Goal: Task Accomplishment & Management: Manage account settings

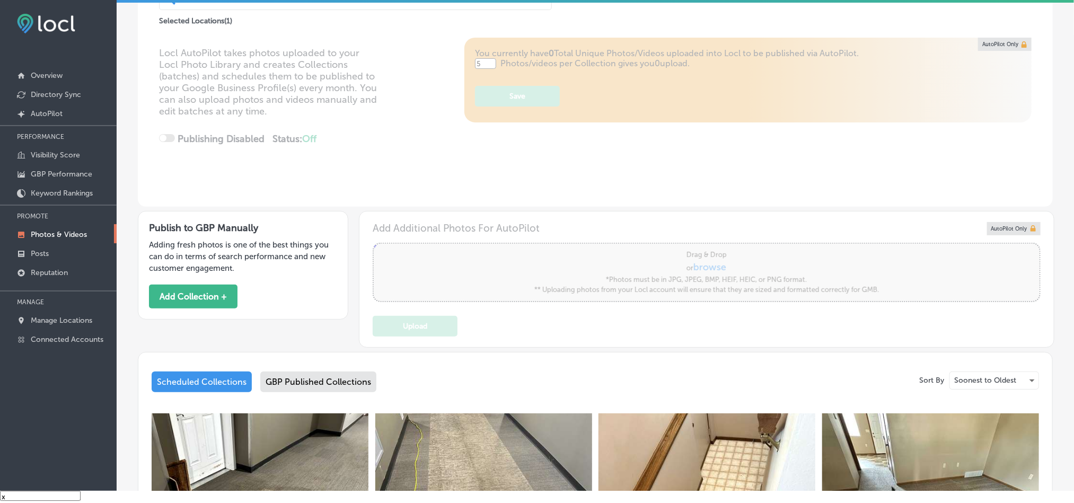
scroll to position [318, 0]
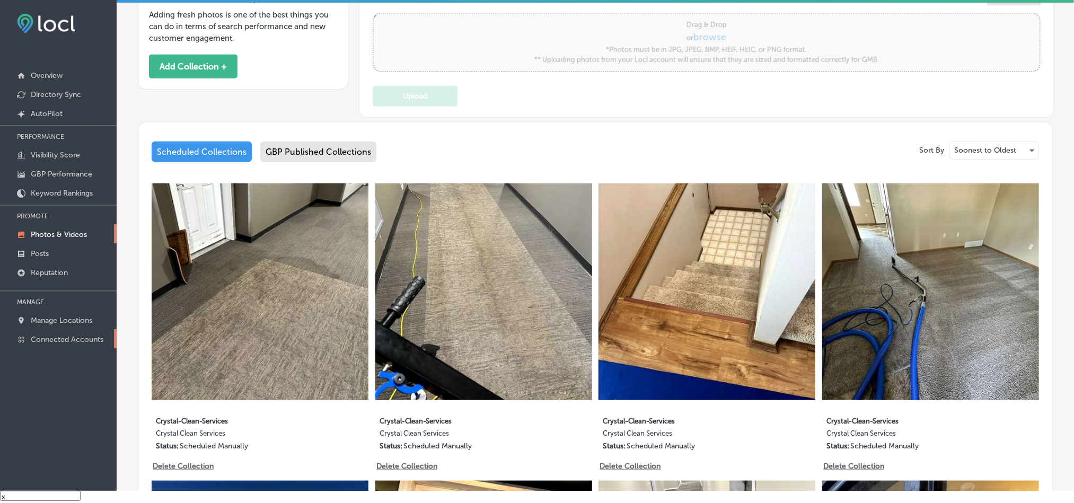
click at [78, 334] on link "Connected Accounts" at bounding box center [58, 338] width 117 height 19
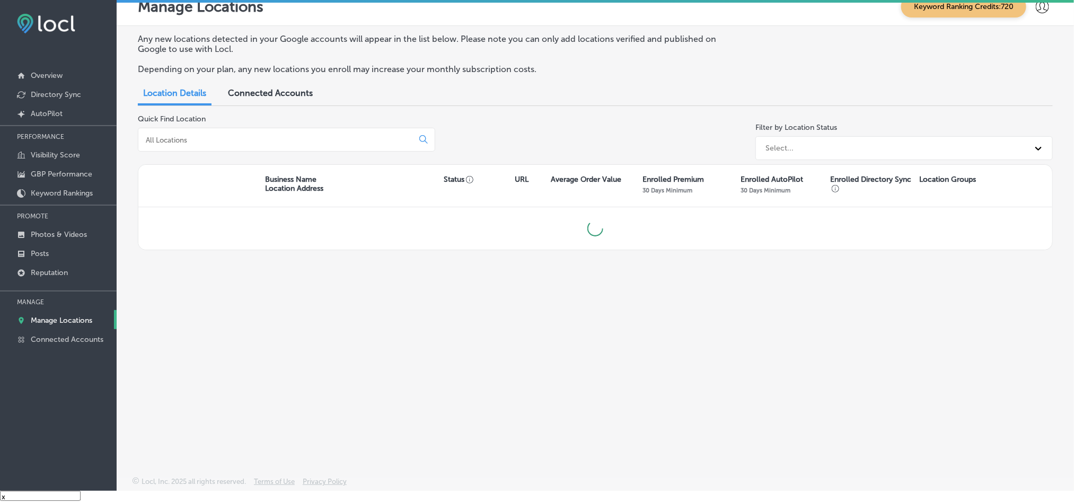
click at [214, 138] on input at bounding box center [278, 140] width 266 height 10
type input "palmetto"
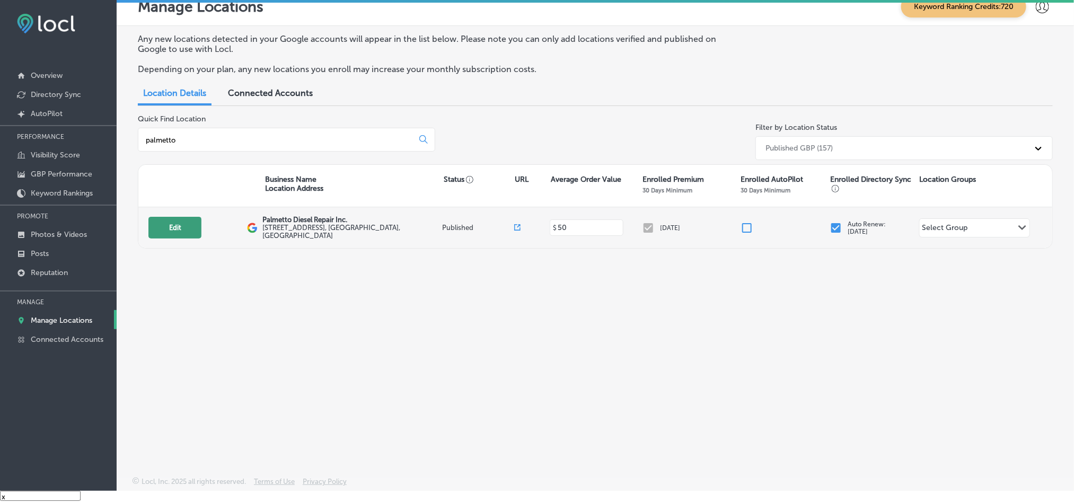
click at [172, 229] on button "Edit" at bounding box center [174, 228] width 53 height 22
select select "US"
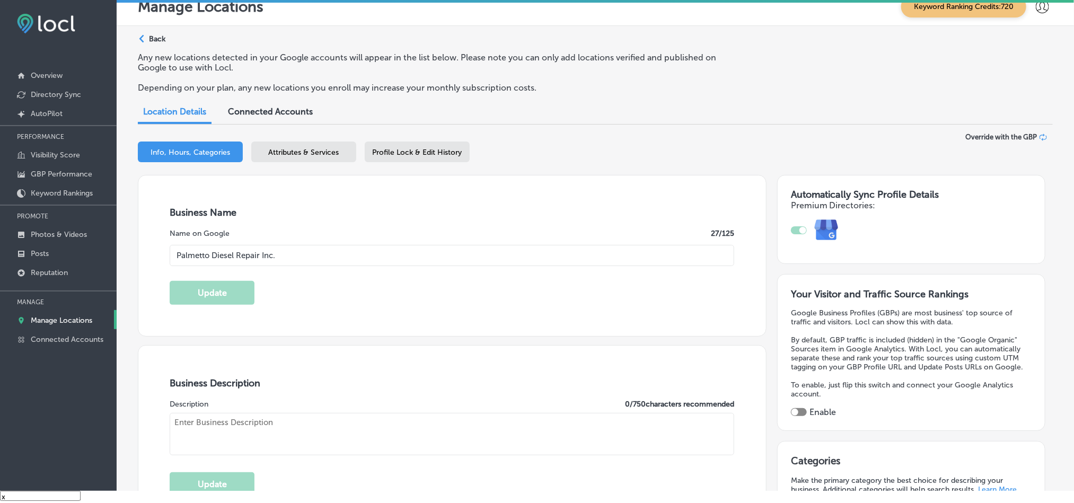
type input "Palmetto Diesel Repair Inc."
checkbox input "true"
type textarea "We are a family owned and operated full service diesel shop. We work on commerc…"
type input "[STREET_ADDRESS]"
type input "[GEOGRAPHIC_DATA]"
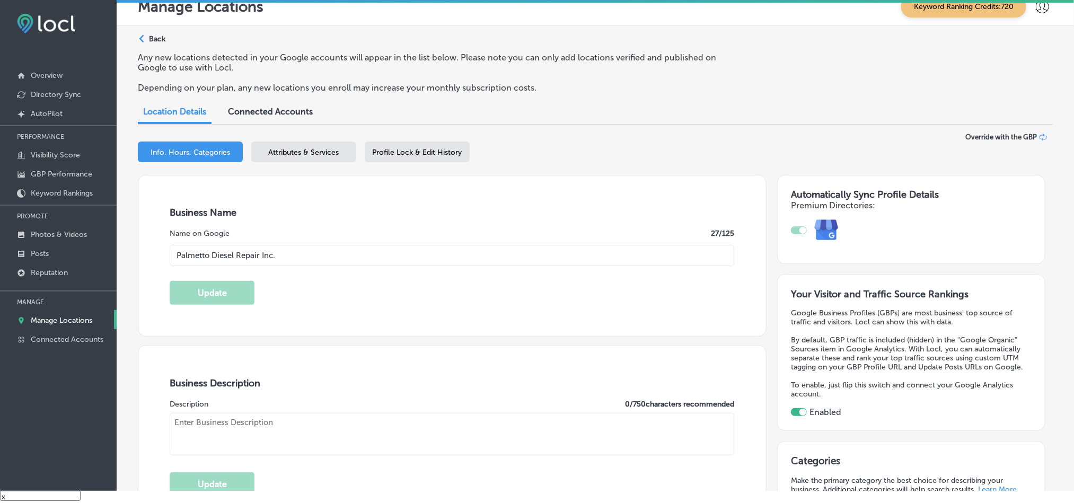
type input "29860"
type input "US"
type input "[URL][DOMAIN_NAME]"
type input "[PHONE_NUMBER]"
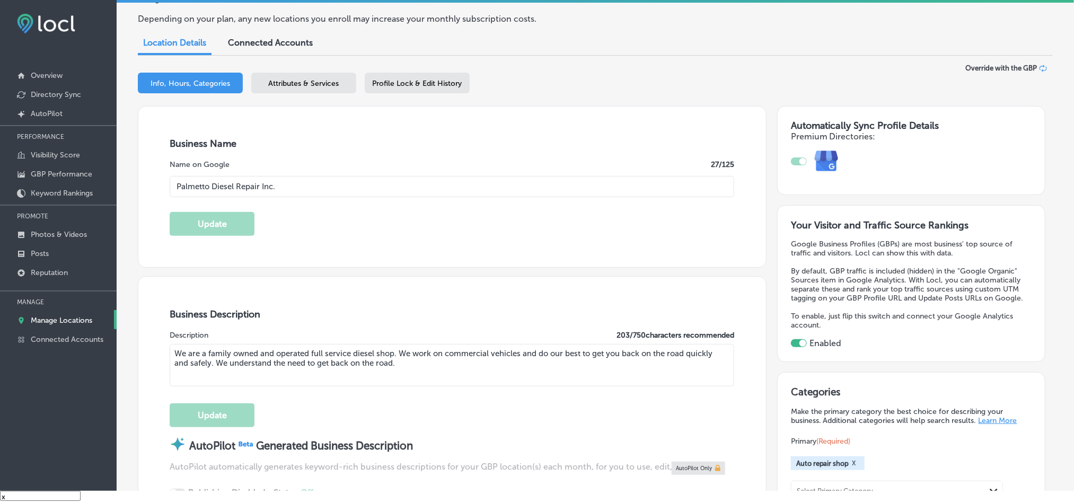
scroll to position [159, 0]
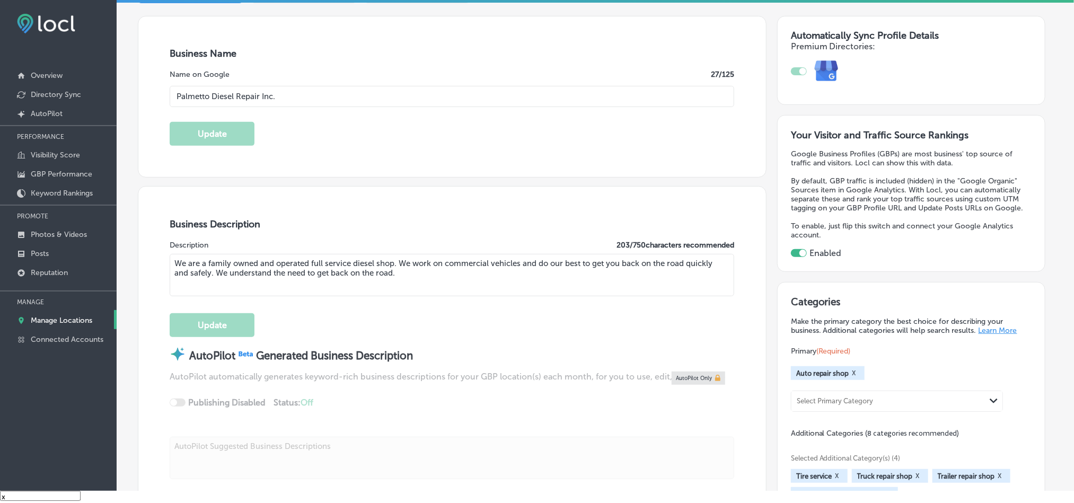
click at [270, 268] on textarea "We are a family owned and operated full service diesel shop. We work on commerc…" at bounding box center [452, 275] width 565 height 42
click at [270, 267] on textarea "We are a family owned and operated full service diesel shop. We work on commerc…" at bounding box center [452, 275] width 565 height 42
paste textarea "Palmetto Diesel Repair Inc. is a family-owned, full-service diesel repair shop …"
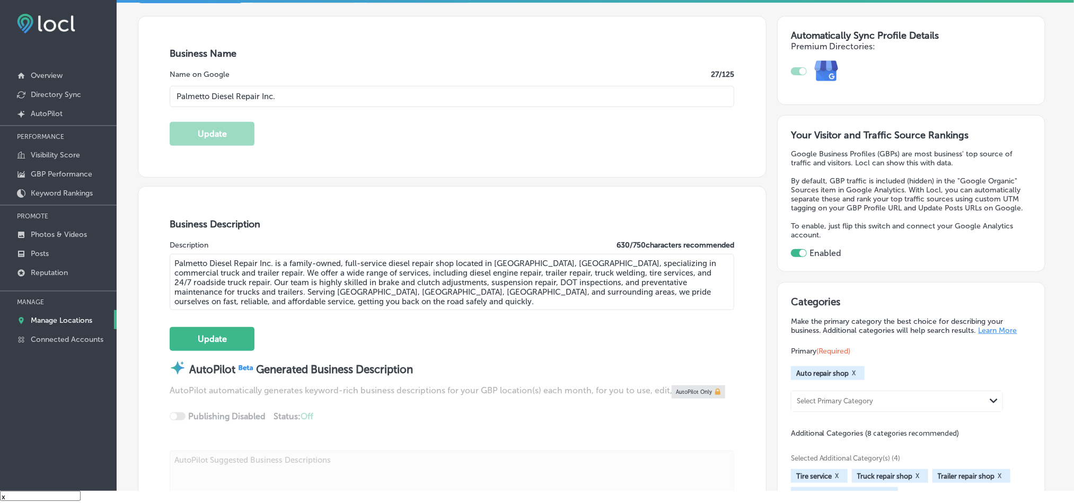
type textarea "Palmetto Diesel Repair Inc. is a family-owned, full-service diesel repair shop …"
click at [218, 336] on button "Update" at bounding box center [212, 339] width 85 height 24
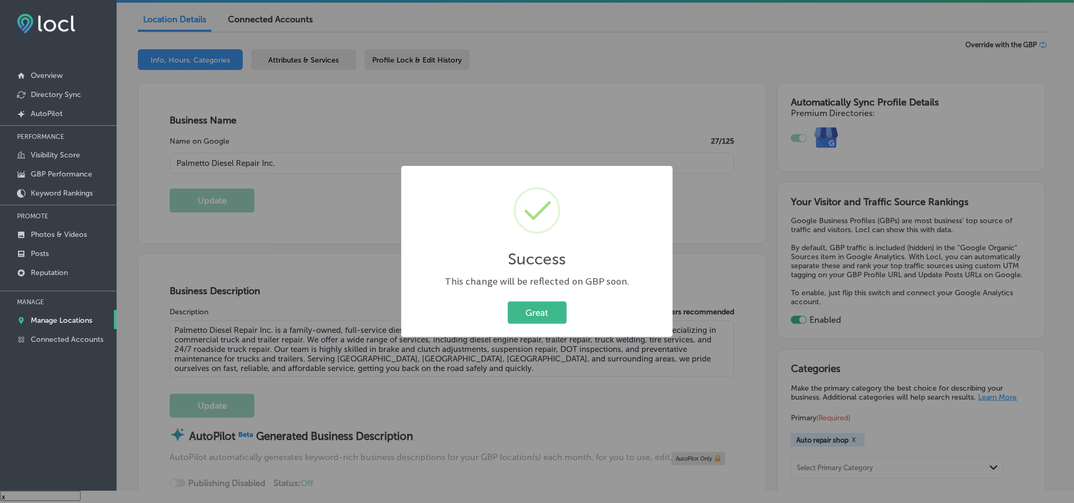
scroll to position [318, 0]
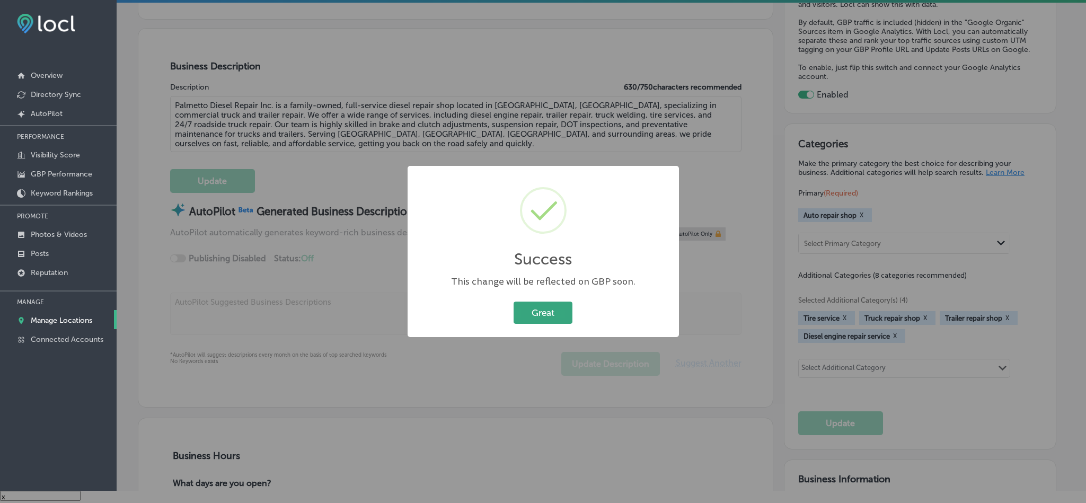
click at [557, 305] on button "Great" at bounding box center [543, 313] width 59 height 22
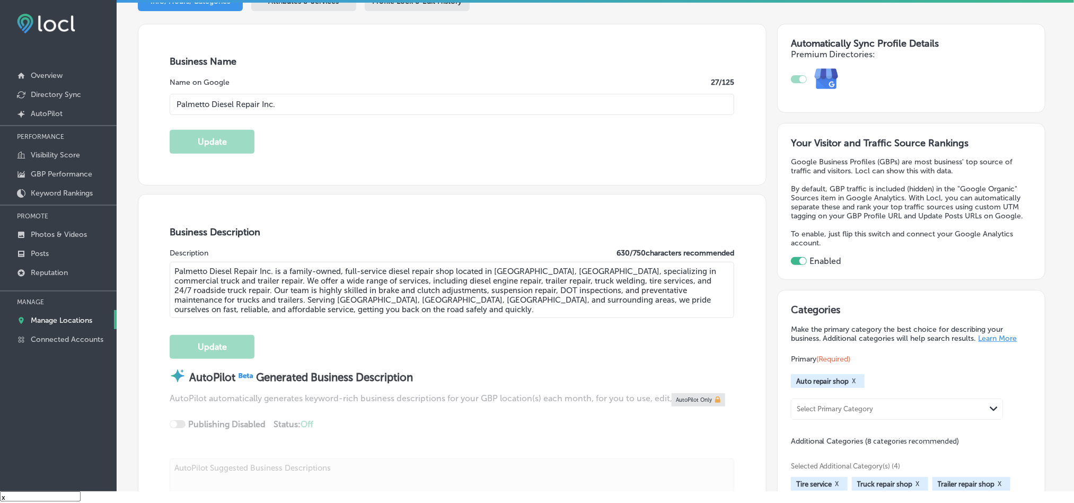
scroll to position [0, 0]
